Goal: Go to known website: Access a specific website the user already knows

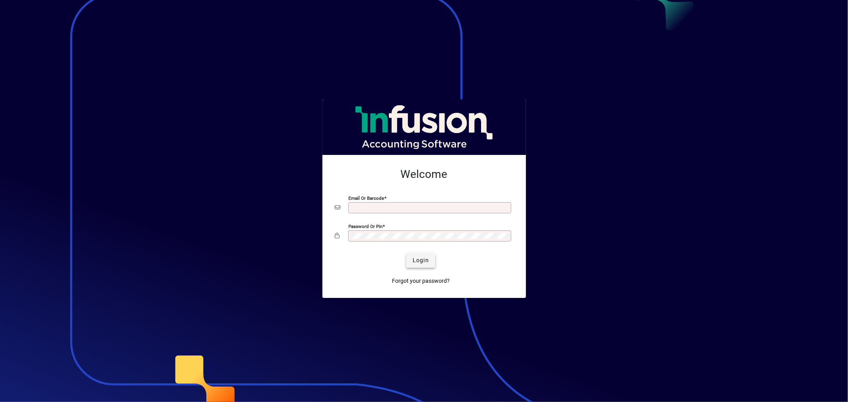
type input "**********"
click at [420, 261] on span "Login" at bounding box center [420, 260] width 16 height 8
